Goal: Transaction & Acquisition: Purchase product/service

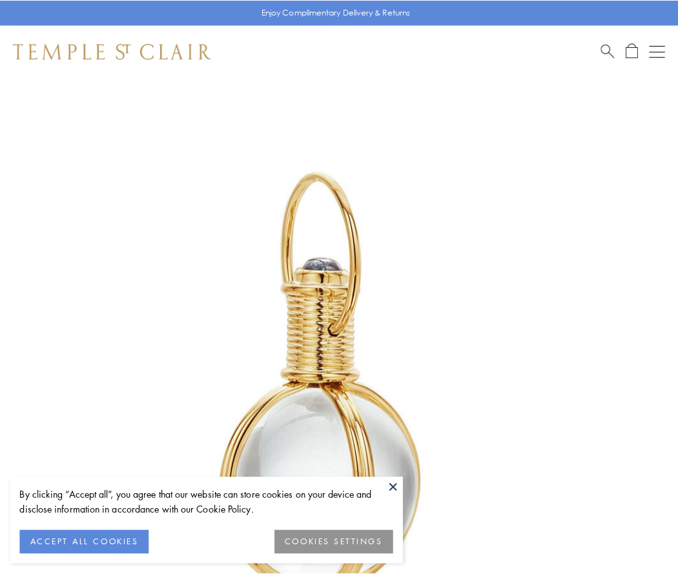
scroll to position [337, 0]
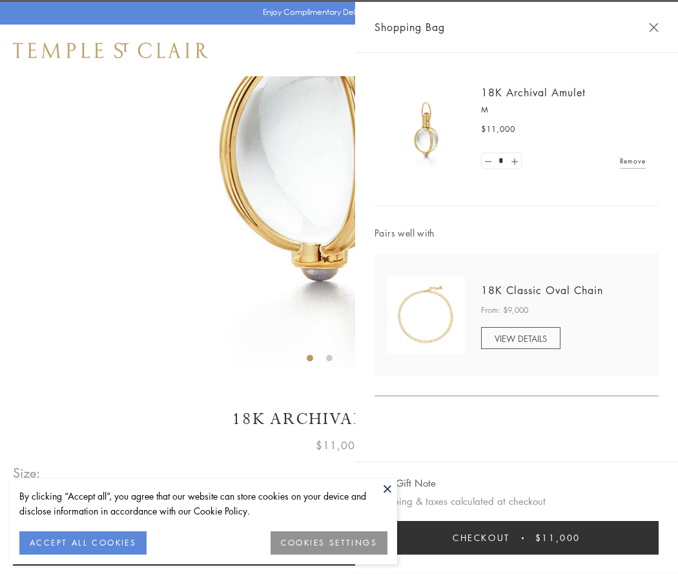
click at [517, 537] on button "Checkout $11,000" at bounding box center [517, 538] width 284 height 34
